Goal: Information Seeking & Learning: Learn about a topic

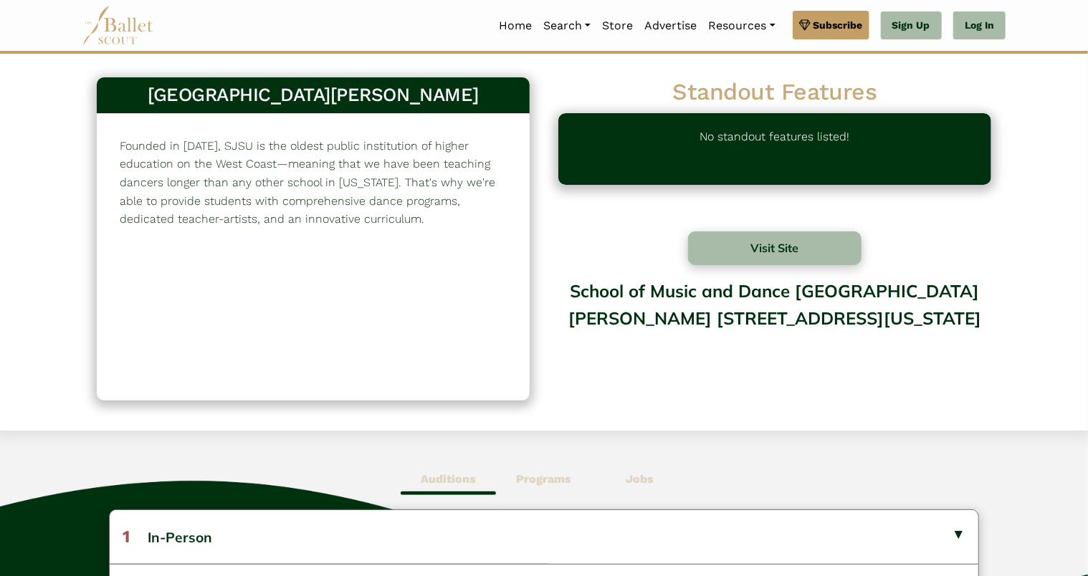
click at [387, 179] on p "Founded in [DATE], SJSU is the oldest public institution of higher education on…" at bounding box center [313, 183] width 387 height 92
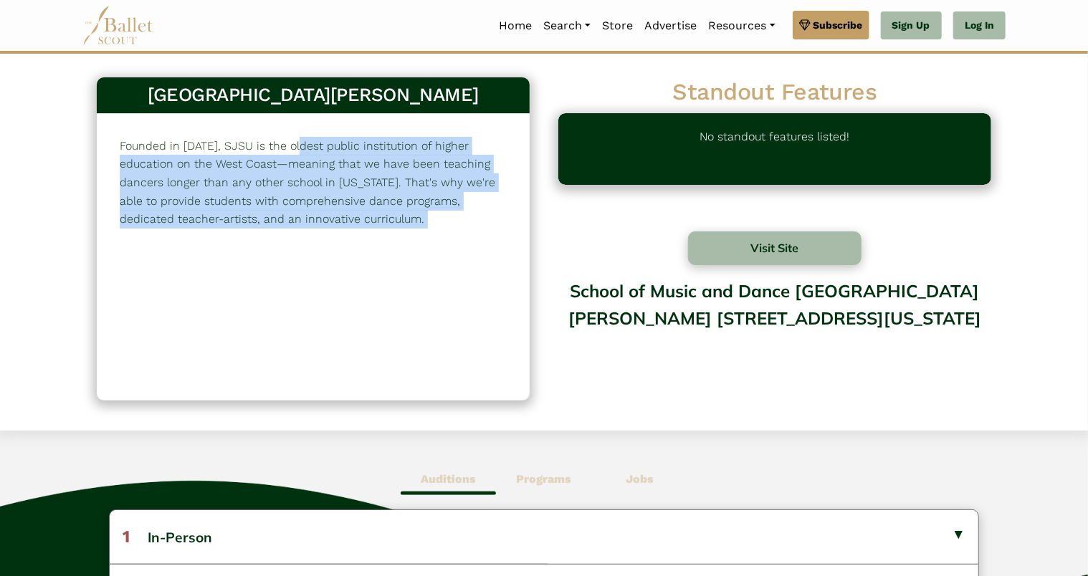
click at [387, 179] on p "Founded in [DATE], SJSU is the oldest public institution of higher education on…" at bounding box center [313, 183] width 387 height 92
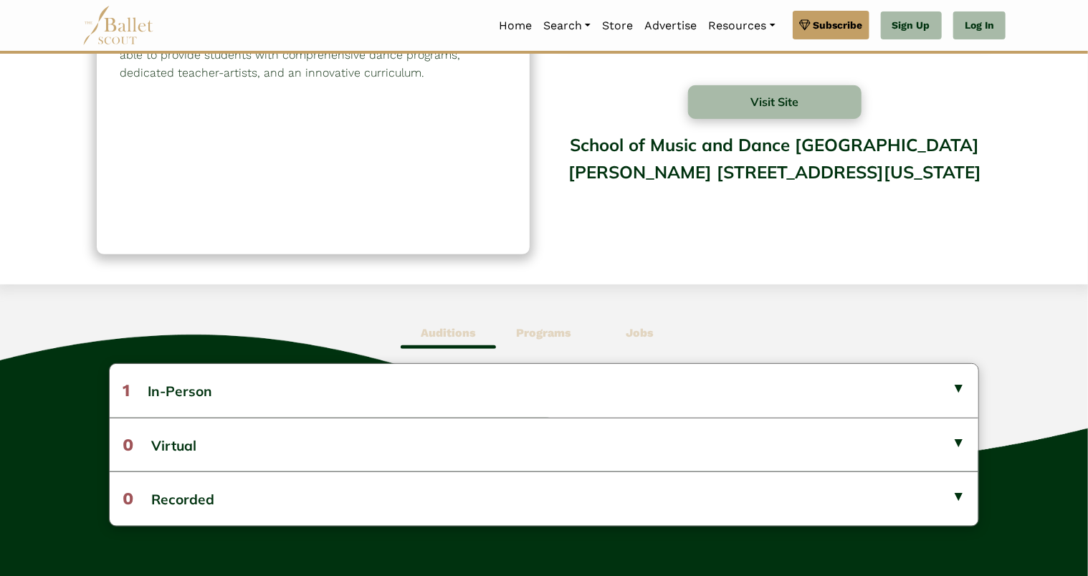
scroll to position [148, 0]
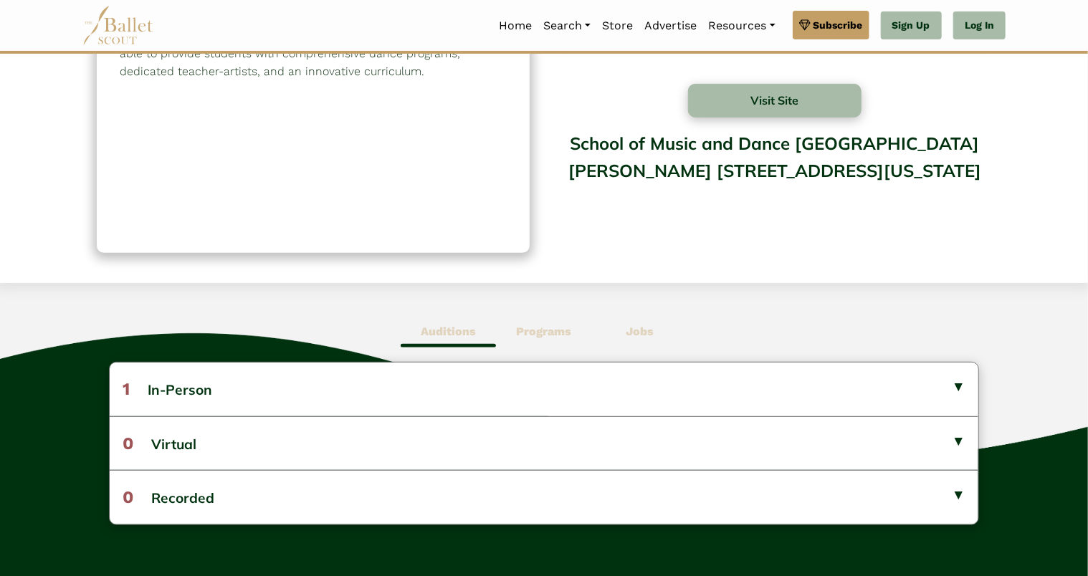
click at [517, 325] on b "Programs" at bounding box center [543, 332] width 55 height 14
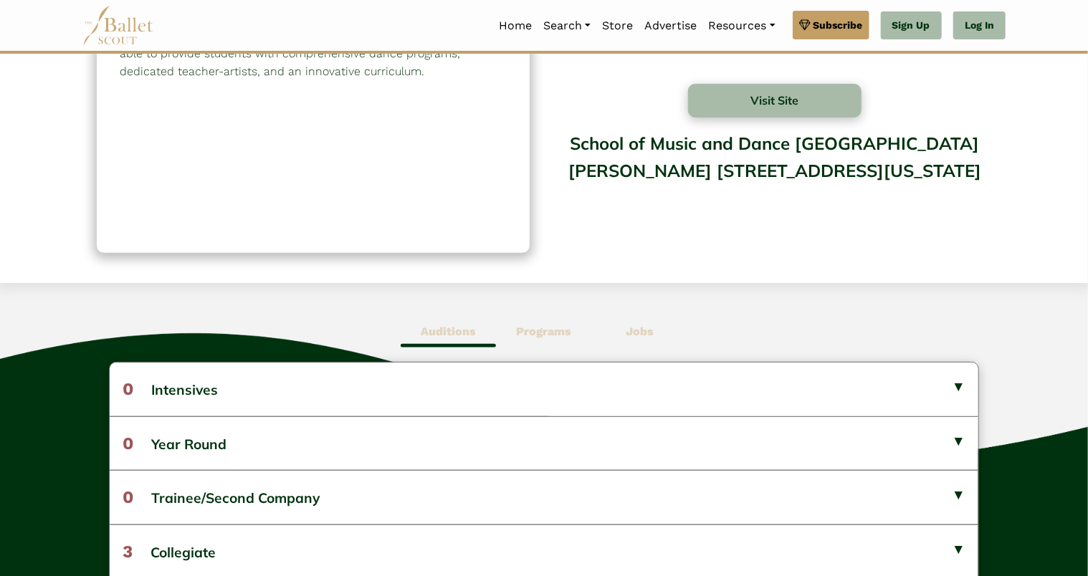
click at [482, 340] on span "Auditions" at bounding box center [448, 331] width 95 height 33
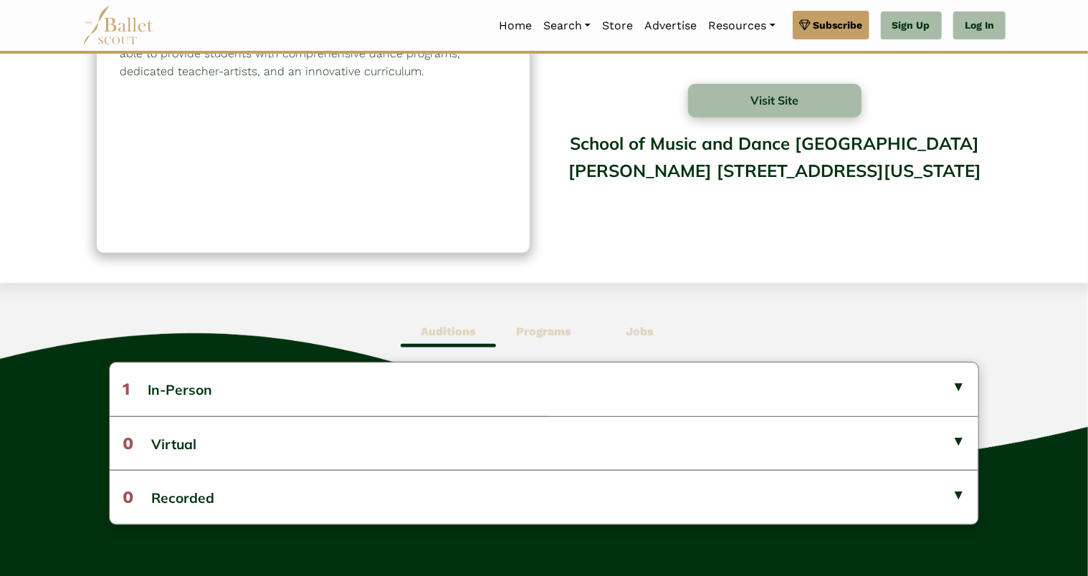
click at [512, 333] on span "Programs" at bounding box center [543, 331] width 95 height 33
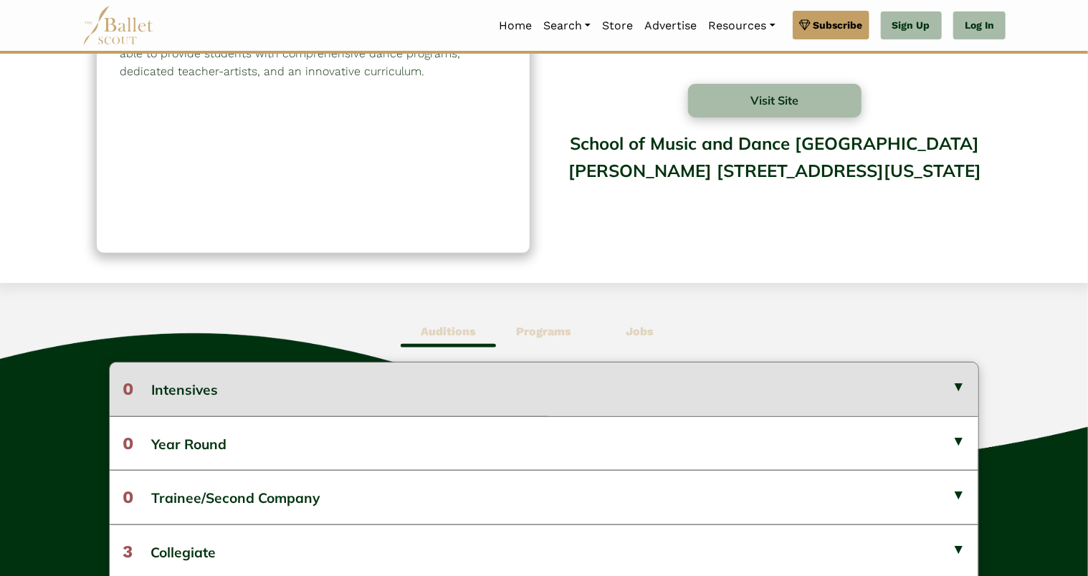
click at [477, 373] on button "0 Intensives" at bounding box center [544, 389] width 869 height 53
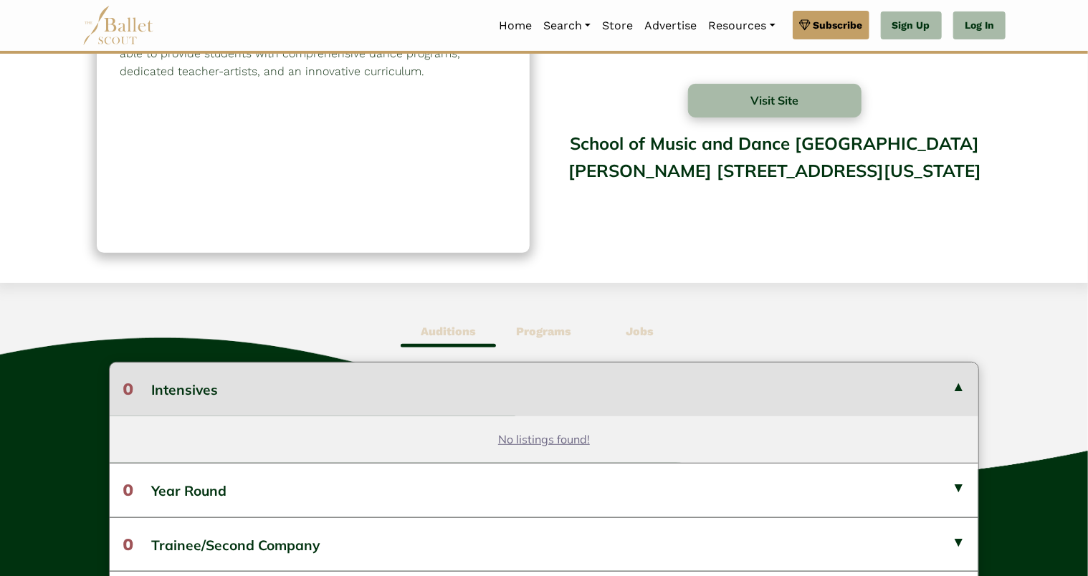
click at [477, 373] on button "0 Intensives" at bounding box center [544, 389] width 869 height 53
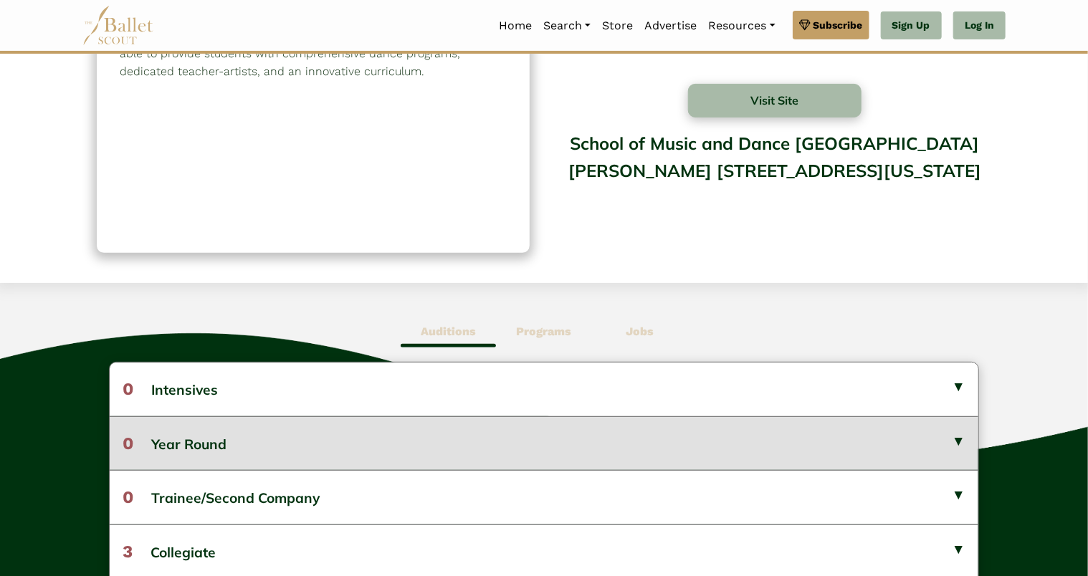
click at [439, 445] on button "0 Year Round" at bounding box center [544, 444] width 869 height 54
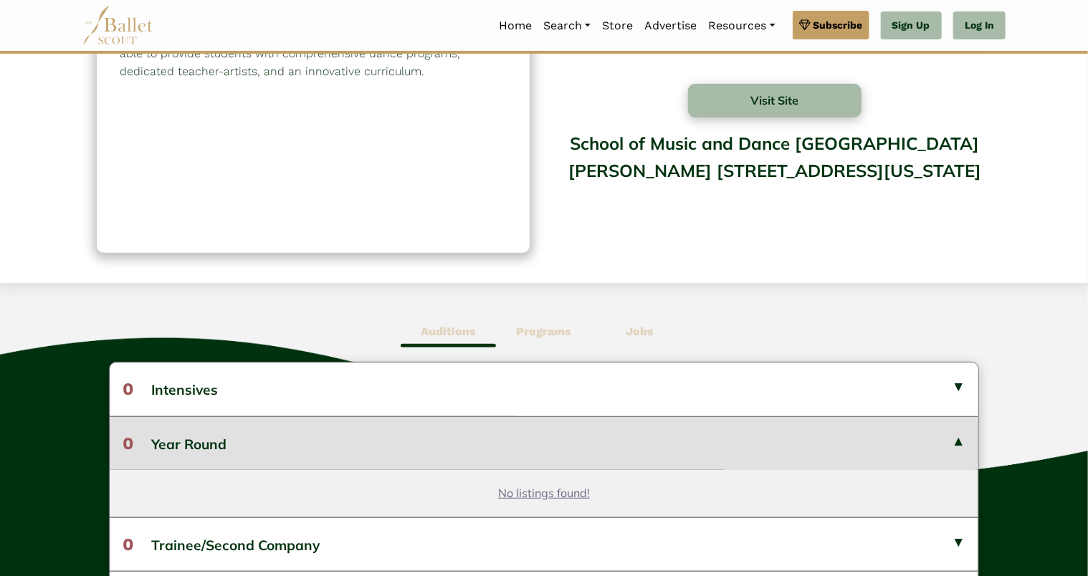
click at [439, 445] on button "0 Year Round" at bounding box center [544, 444] width 869 height 54
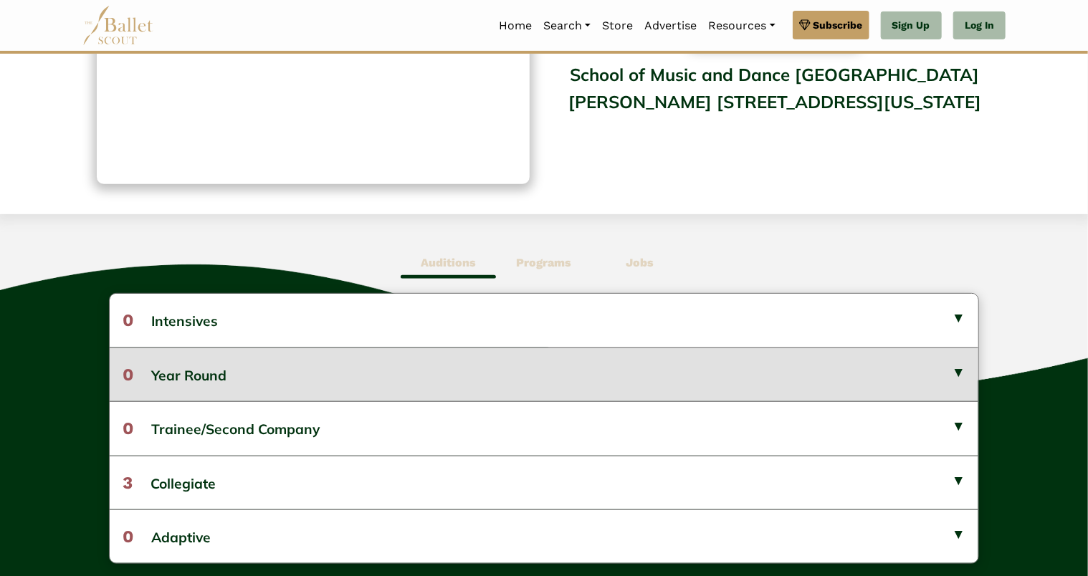
scroll to position [237, 0]
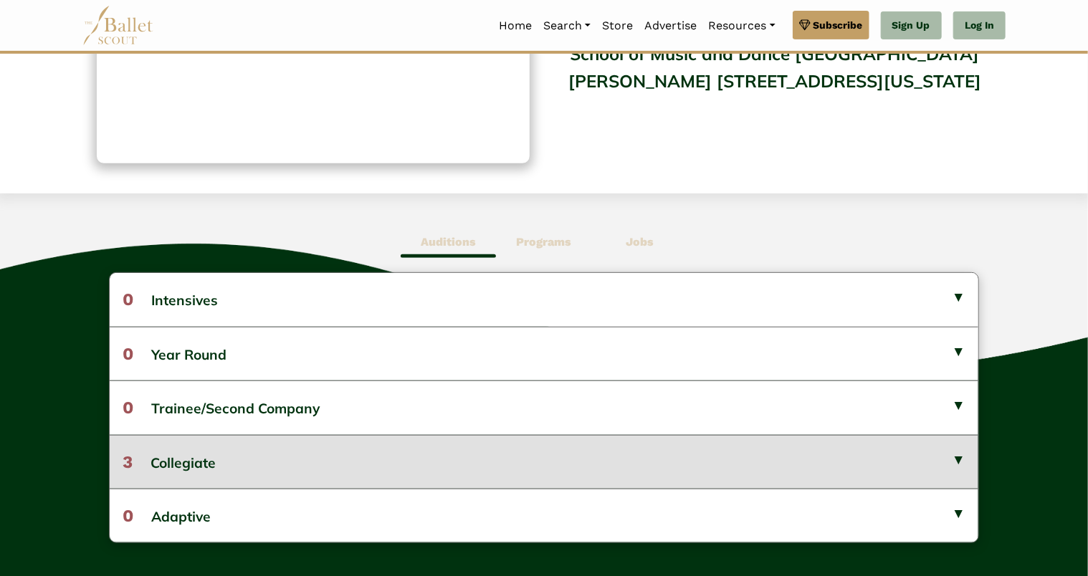
click at [439, 445] on button "3 Collegiate" at bounding box center [544, 462] width 869 height 54
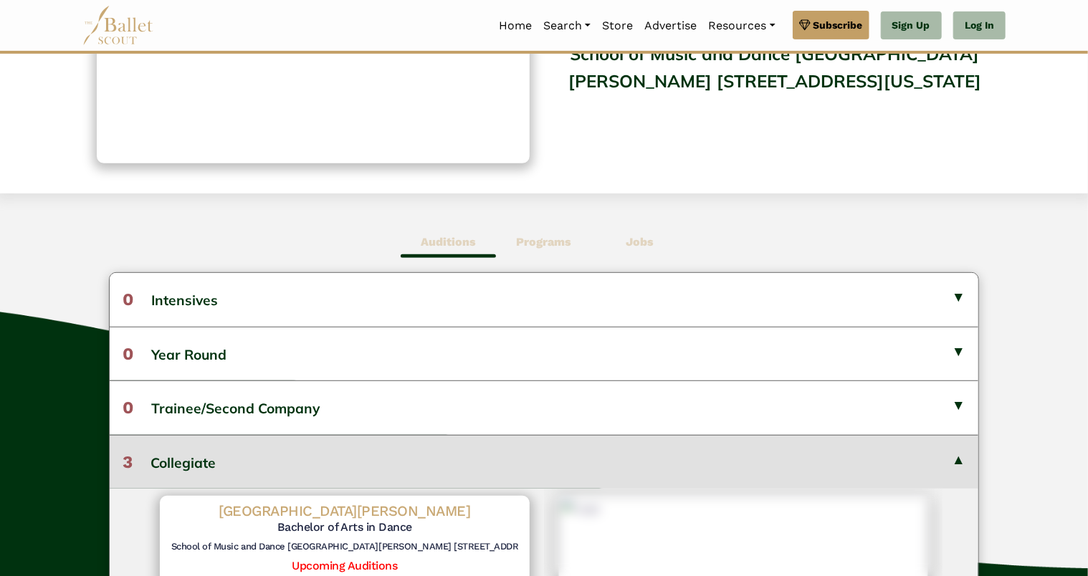
scroll to position [214, 0]
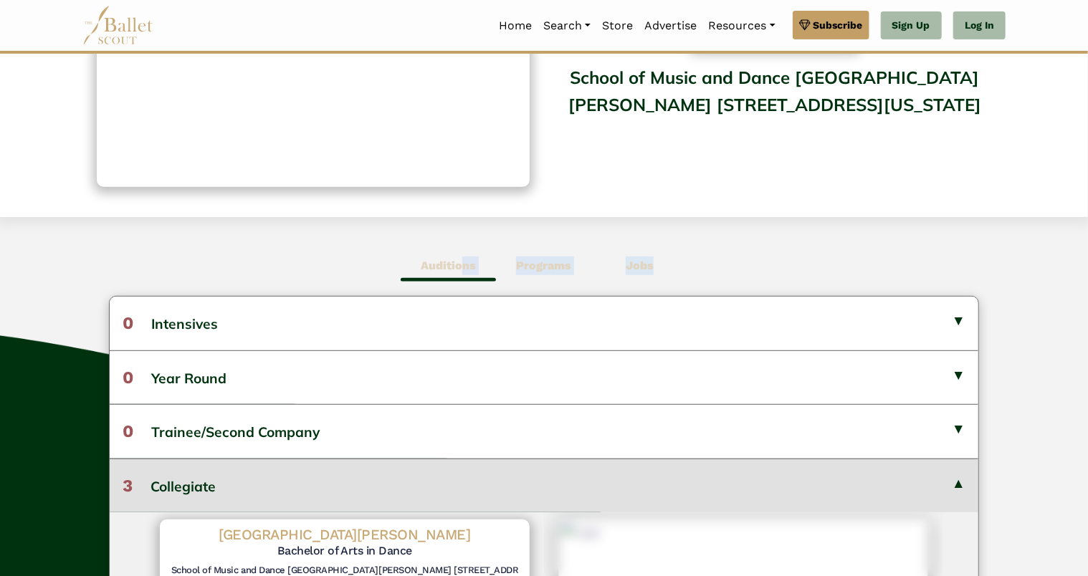
click at [465, 280] on span "Auditions" at bounding box center [448, 265] width 95 height 33
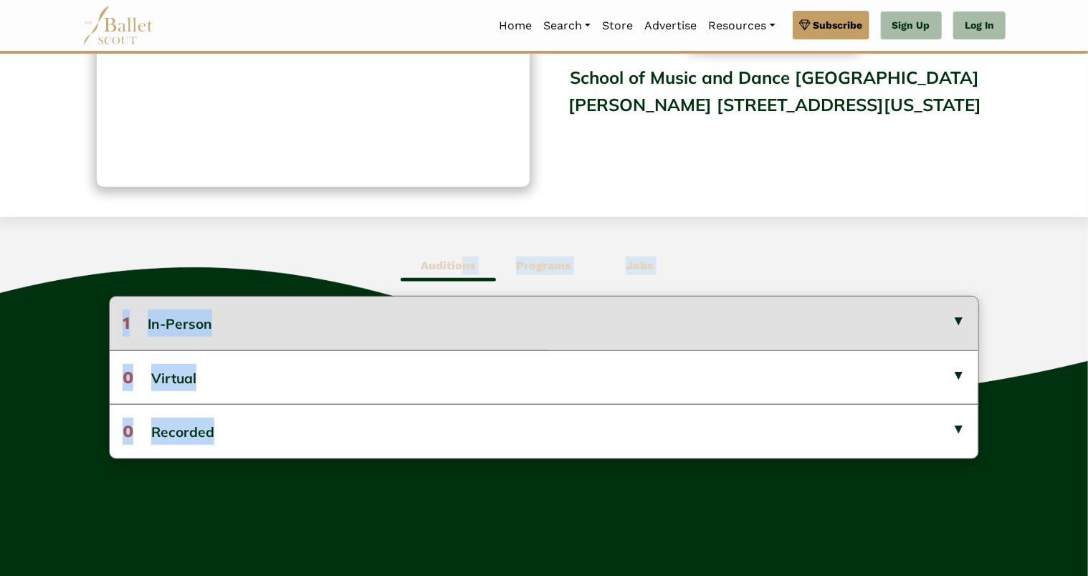
click at [441, 335] on button "1 In-Person" at bounding box center [544, 323] width 869 height 53
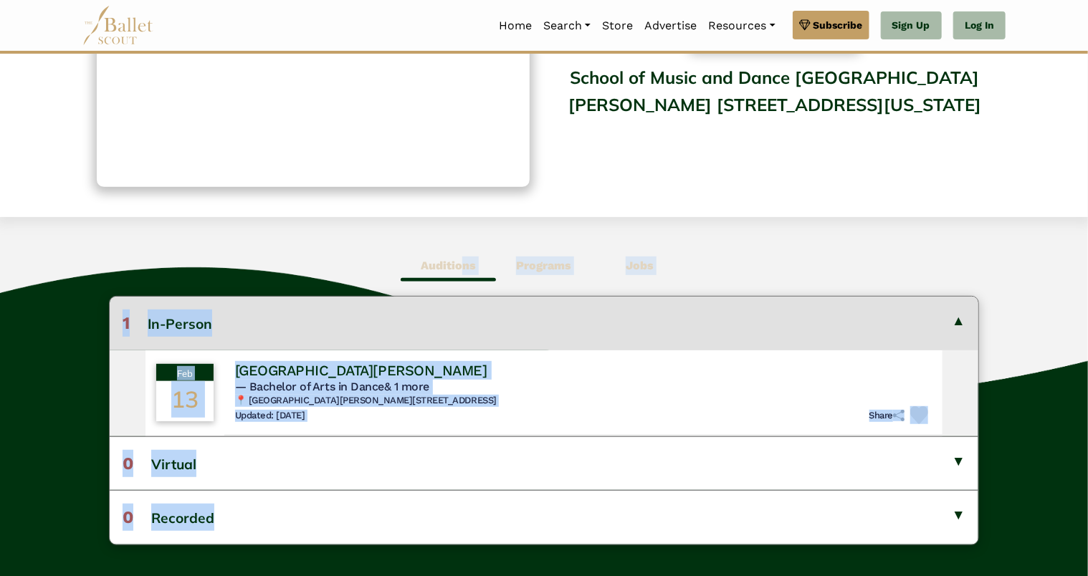
click at [441, 335] on button "1 In-Person" at bounding box center [544, 323] width 869 height 53
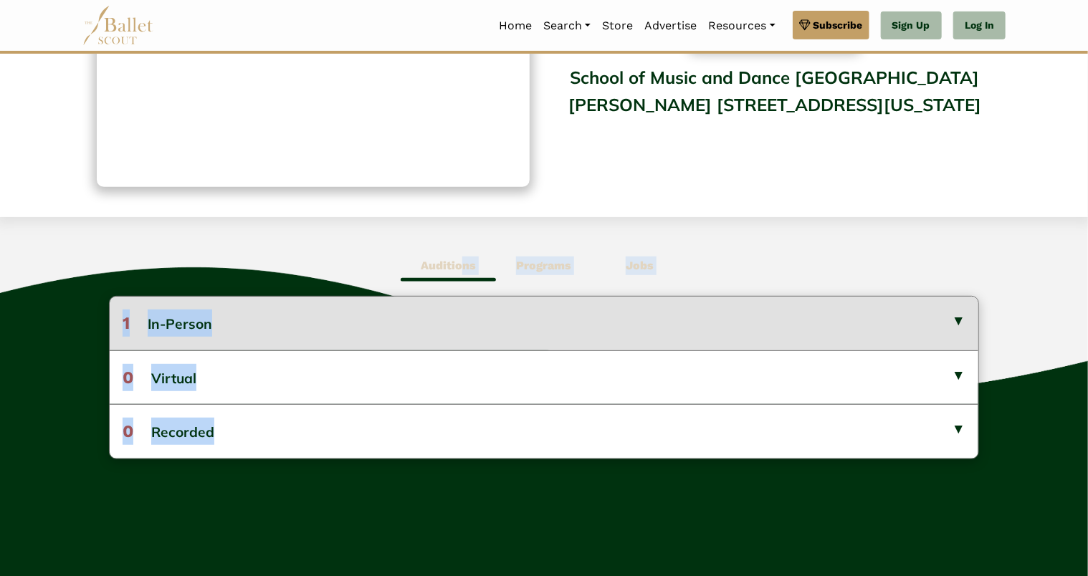
click at [433, 327] on button "1 In-Person" at bounding box center [544, 323] width 869 height 53
